Goal: Navigation & Orientation: Find specific page/section

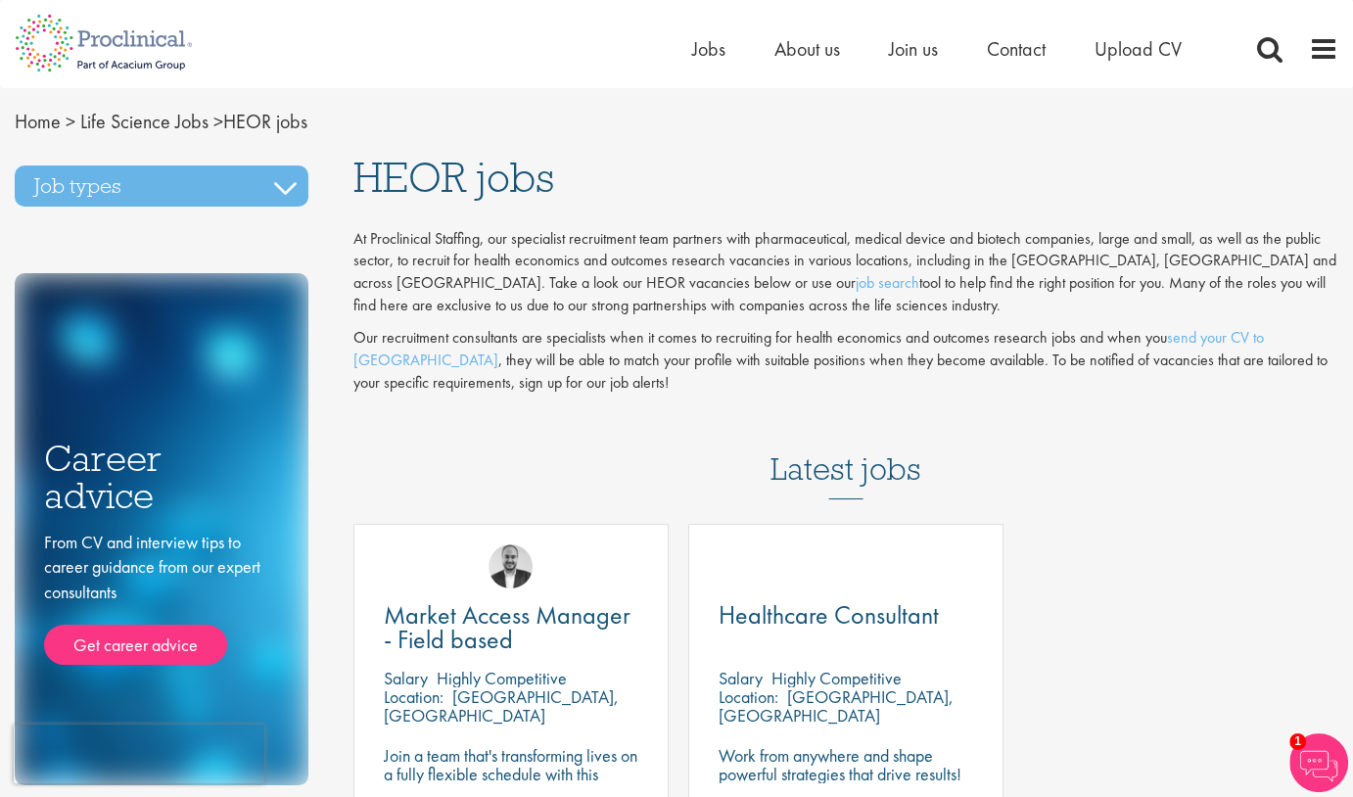
click at [1253, 48] on div "Home Jobs About us Join us Contact Upload CV" at bounding box center [1015, 53] width 646 height 39
click at [1264, 55] on span at bounding box center [1269, 48] width 29 height 29
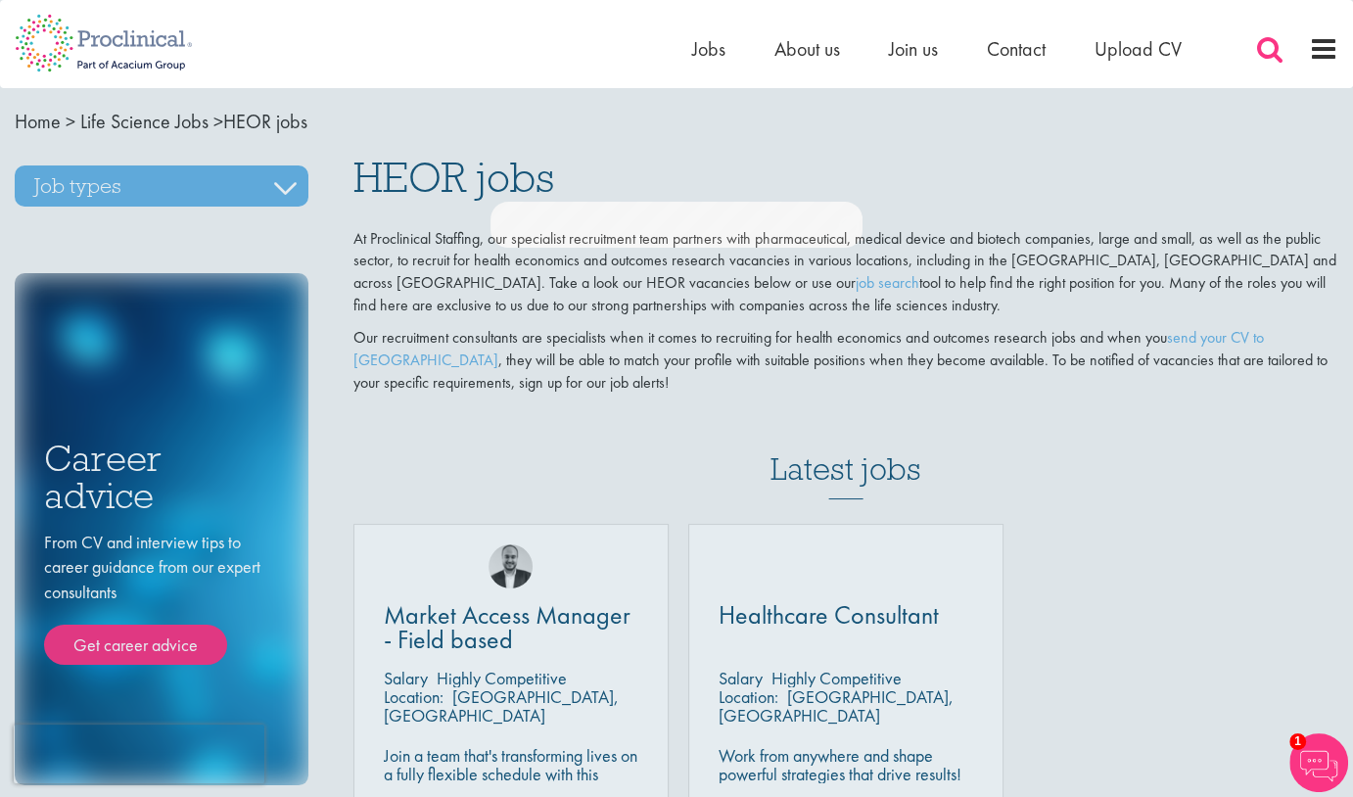
click at [1264, 55] on span at bounding box center [1269, 48] width 29 height 29
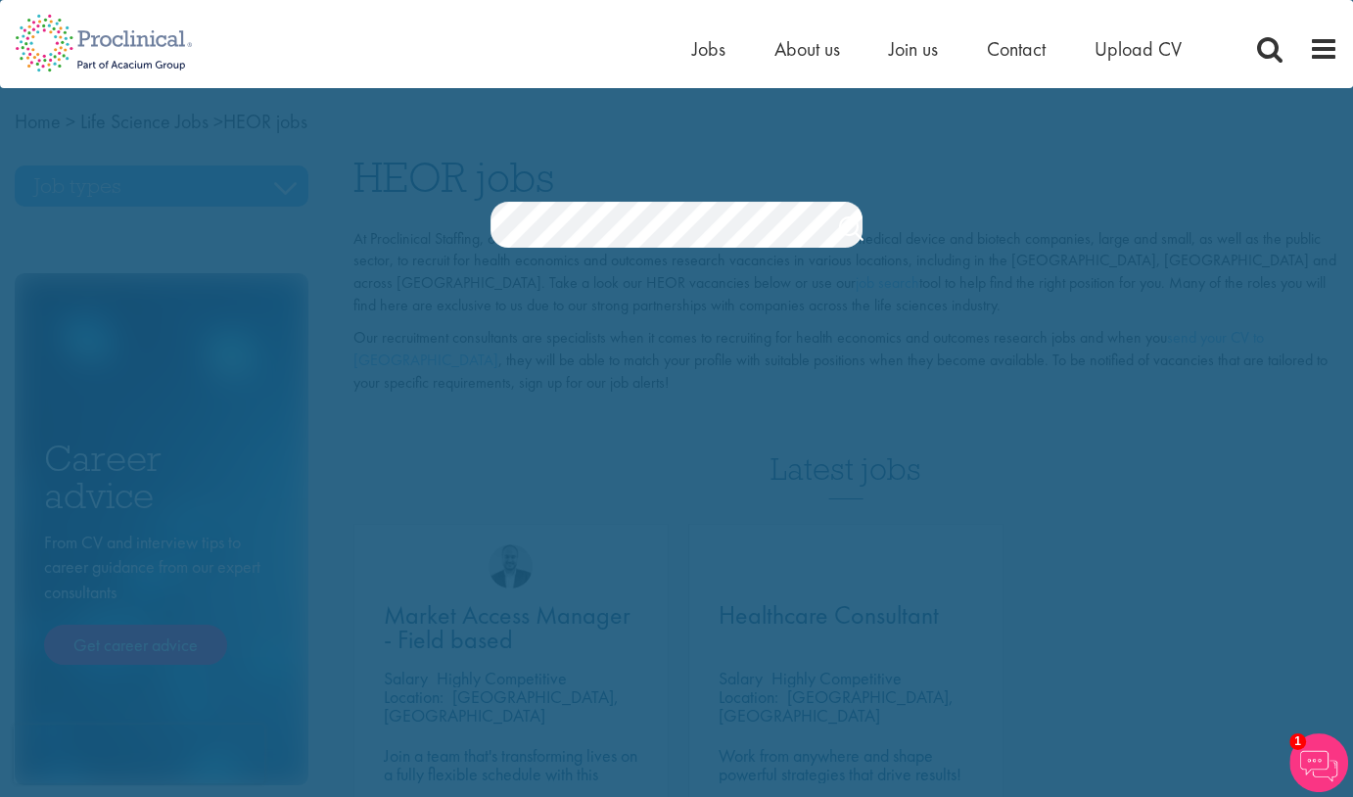
scroll to position [0, 253]
